Goal: Task Accomplishment & Management: Use online tool/utility

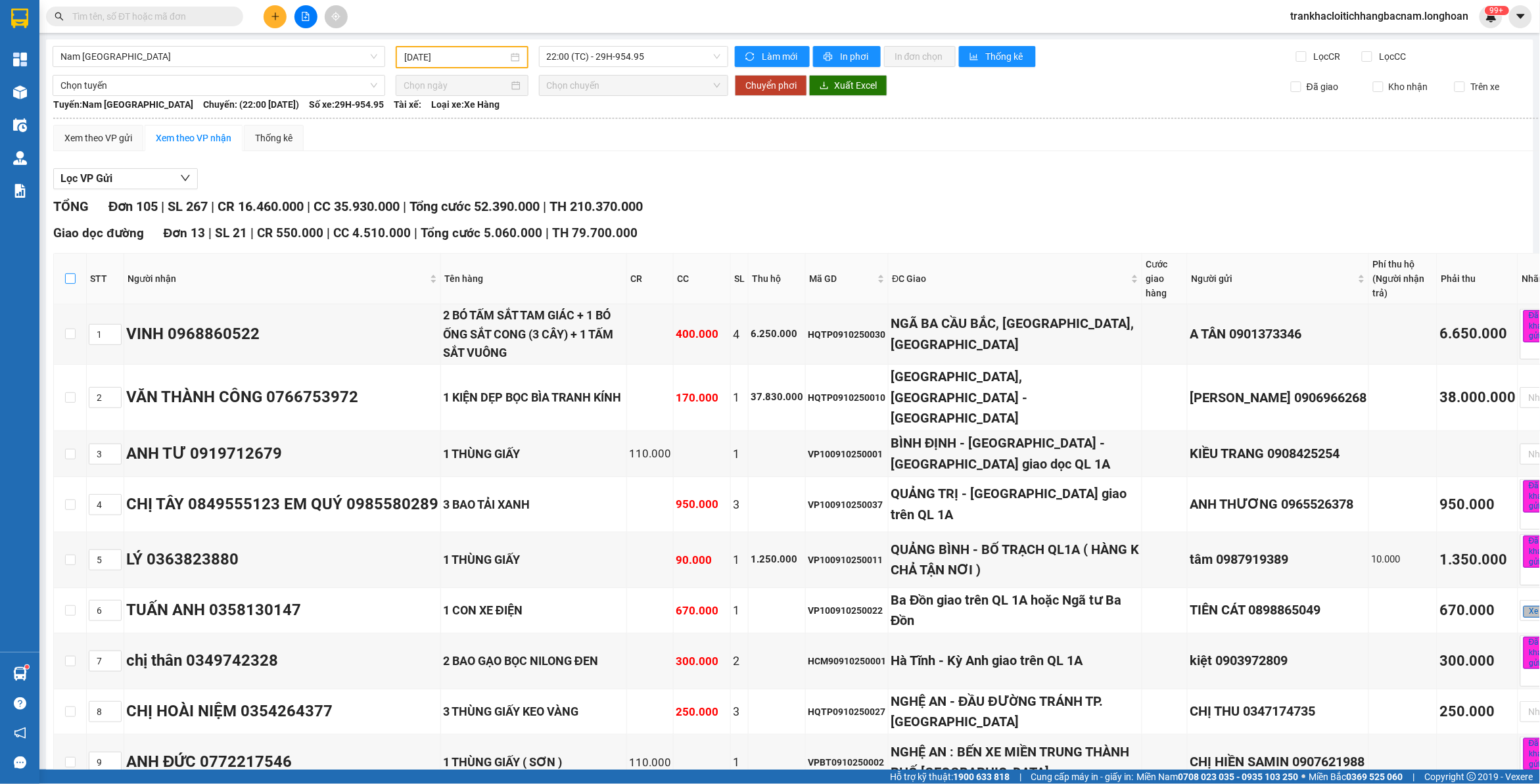
click at [67, 279] on input "checkbox" at bounding box center [70, 279] width 10 height 10
checkbox input "true"
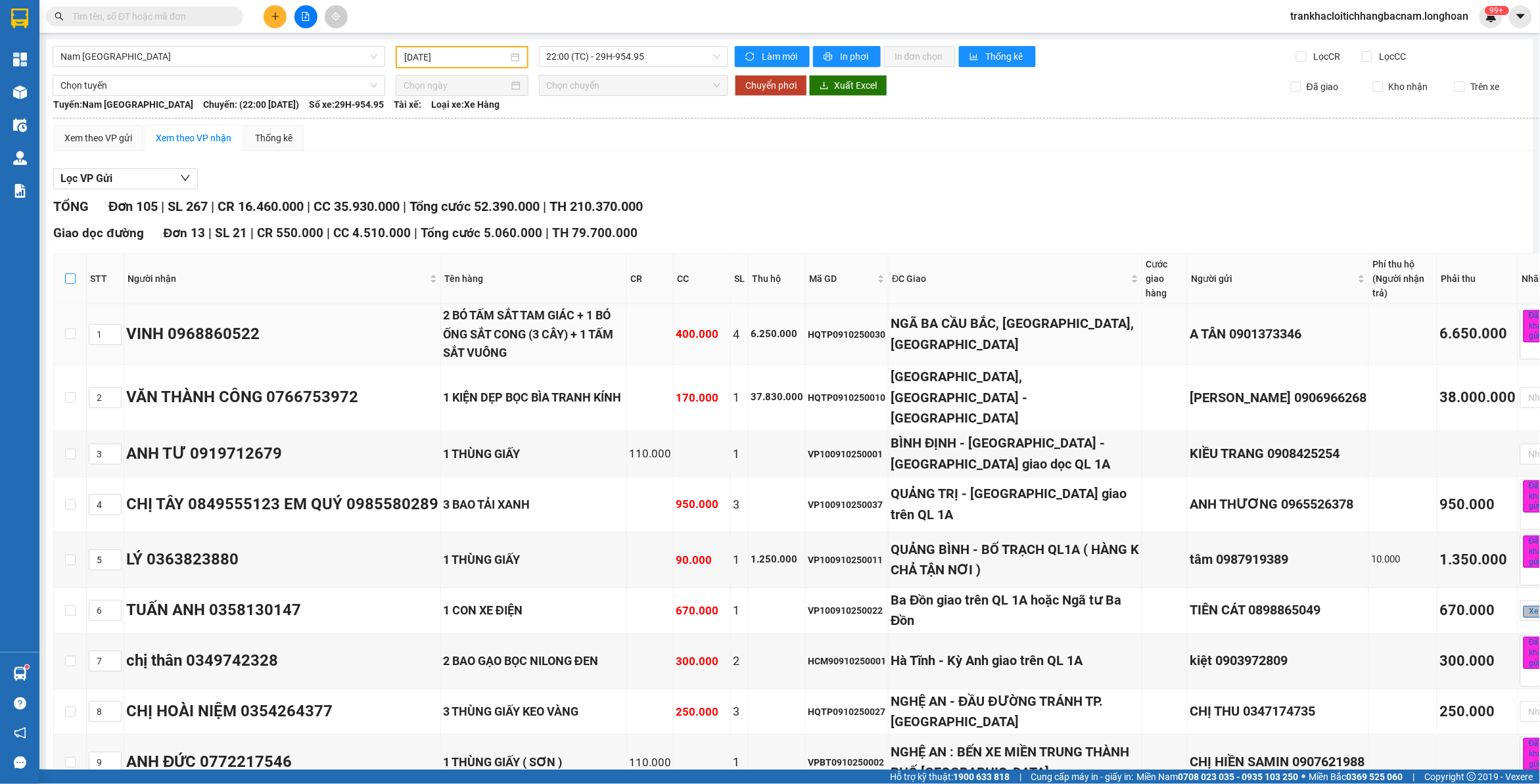
checkbox input "true"
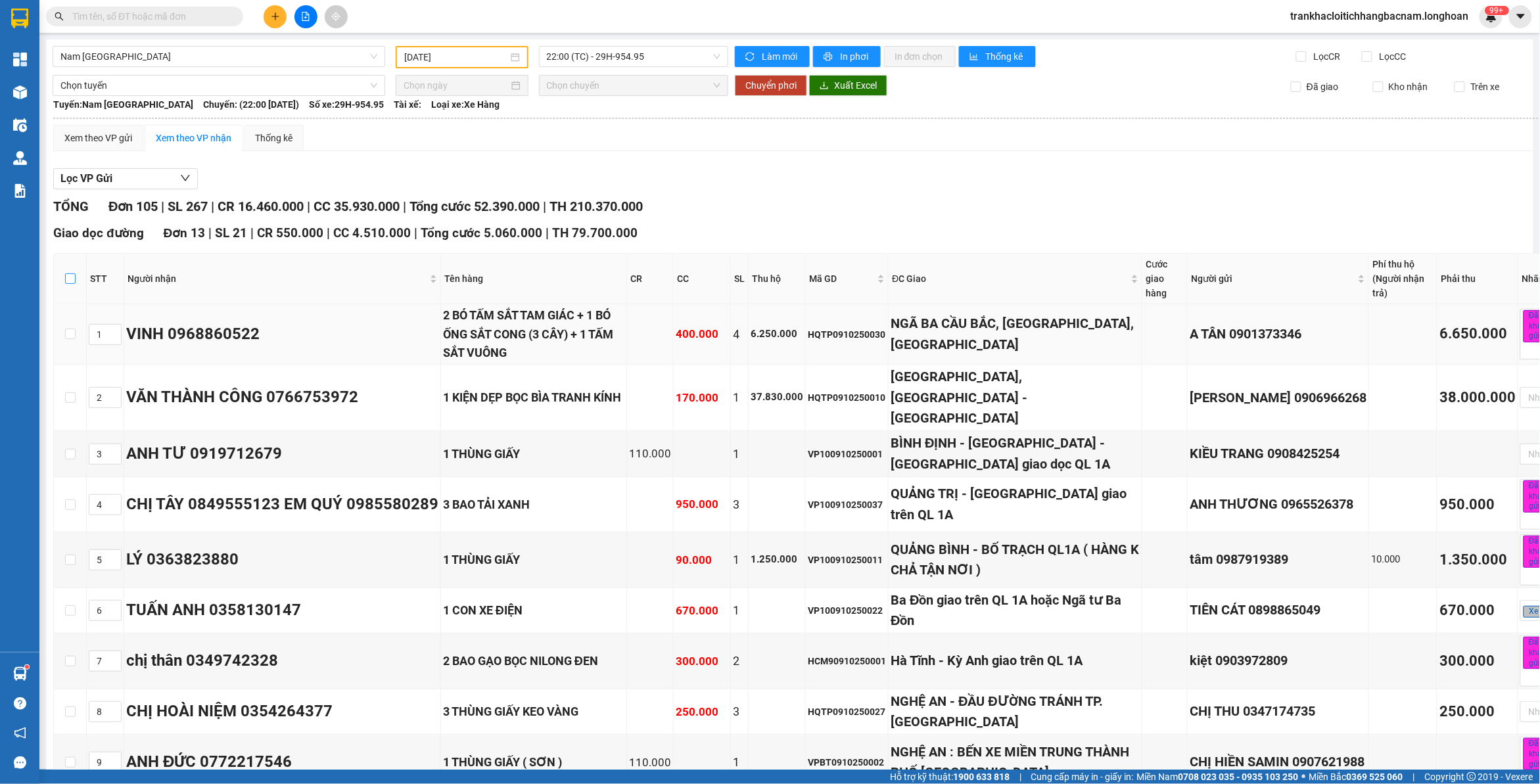
checkbox input "true"
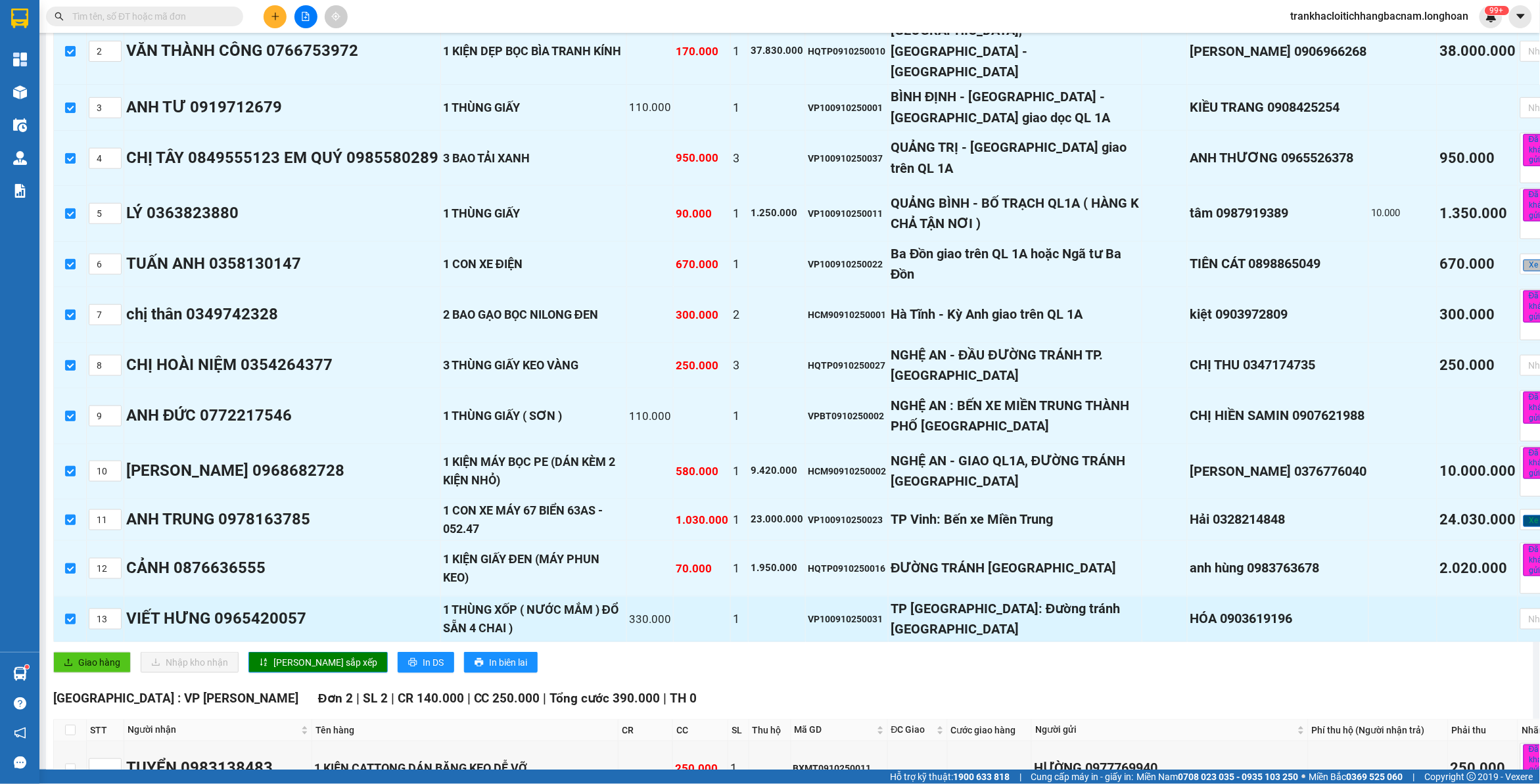
scroll to position [411, 0]
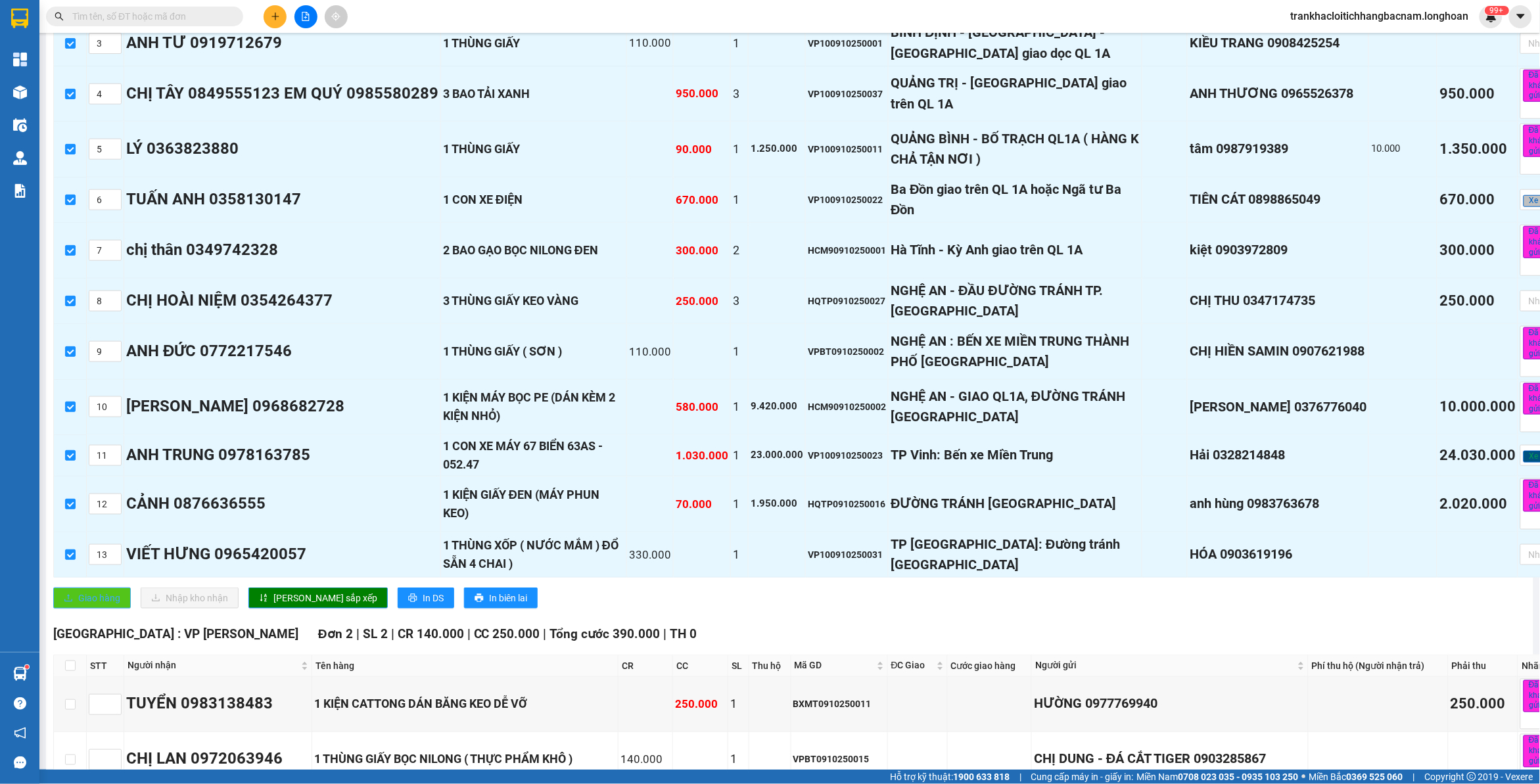
click at [90, 605] on span "Giao hàng" at bounding box center [99, 598] width 42 height 15
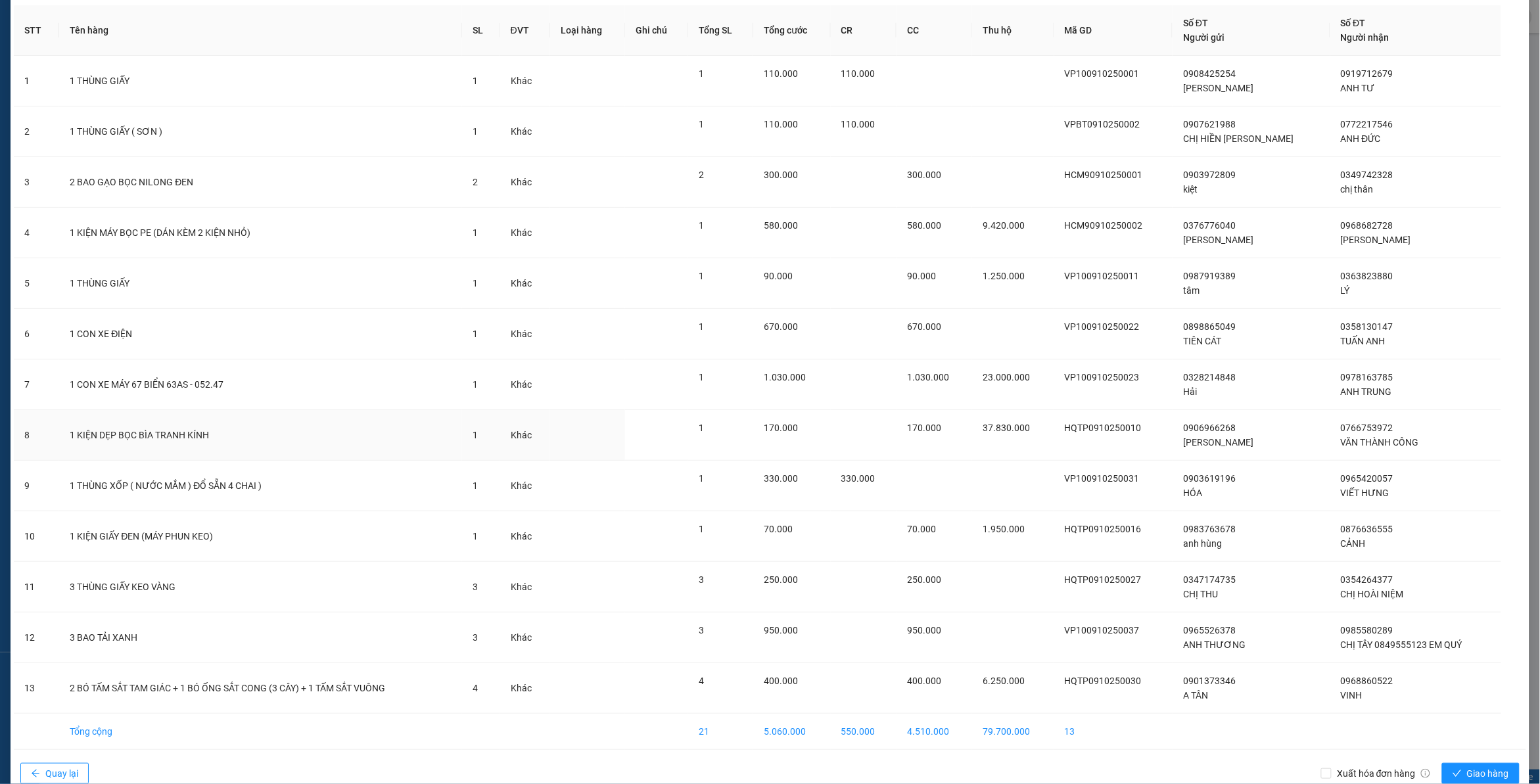
scroll to position [82, 0]
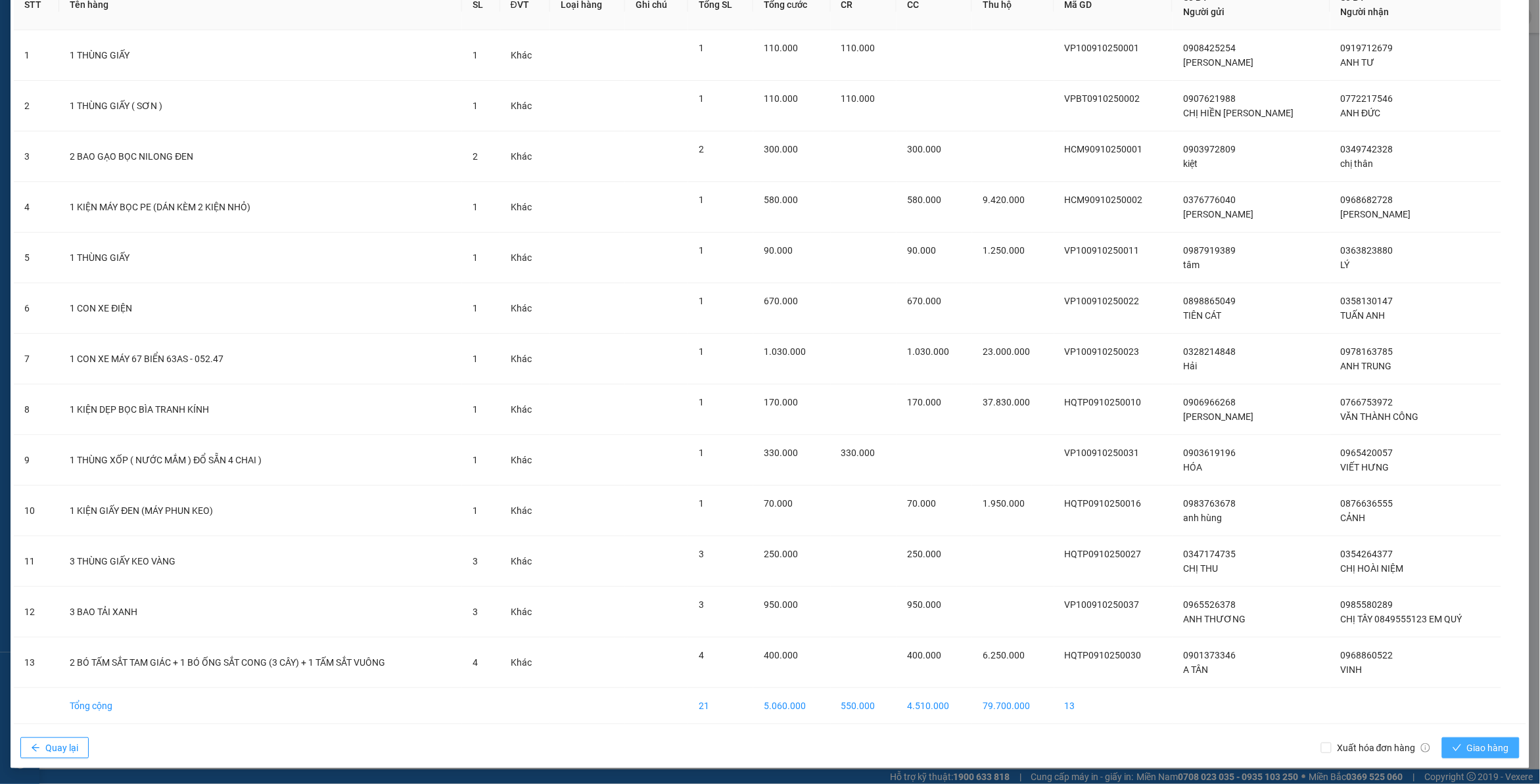
click at [1474, 746] on span "Giao hàng" at bounding box center [1488, 748] width 42 height 15
